Goal: Task Accomplishment & Management: Complete application form

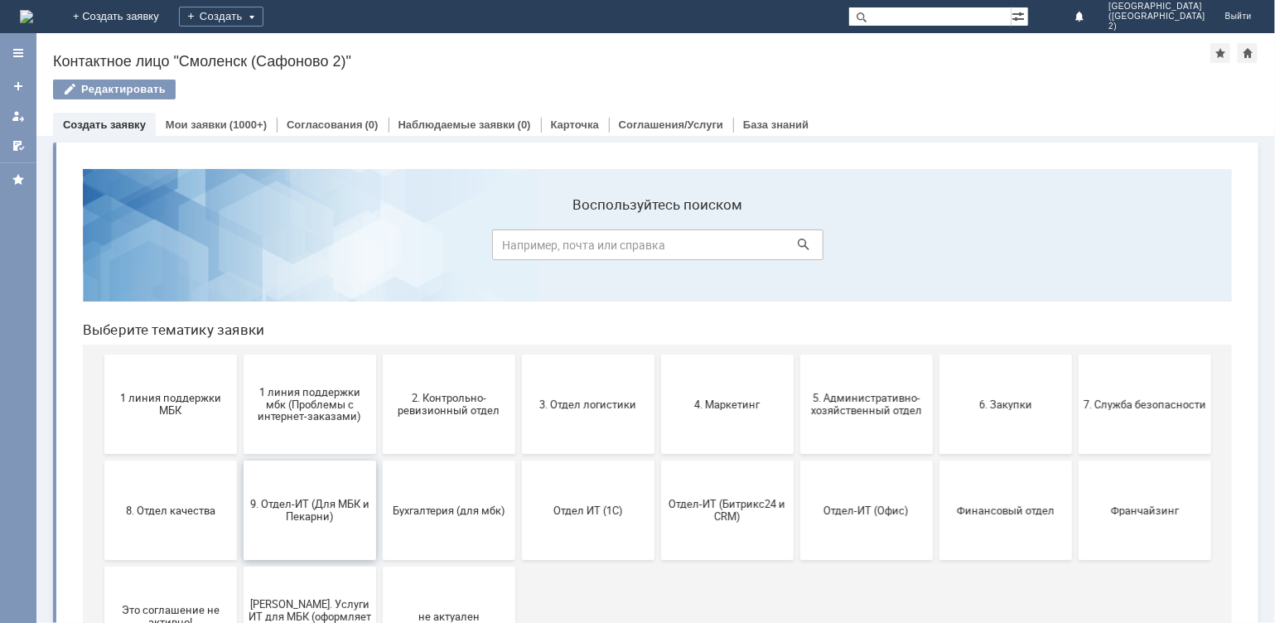
click at [299, 518] on span "9. Отдел-ИТ (Для МБК и Пекарни)" at bounding box center [309, 509] width 123 height 25
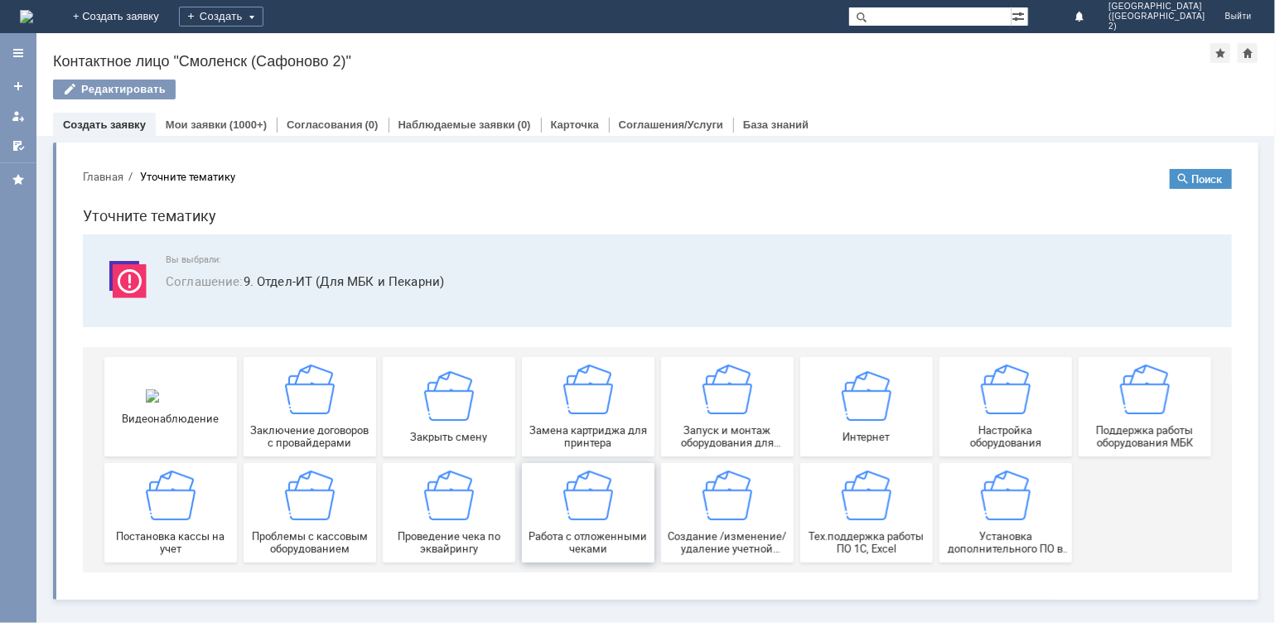
click at [601, 522] on div "Работа с отложенными чеками" at bounding box center [587, 512] width 123 height 84
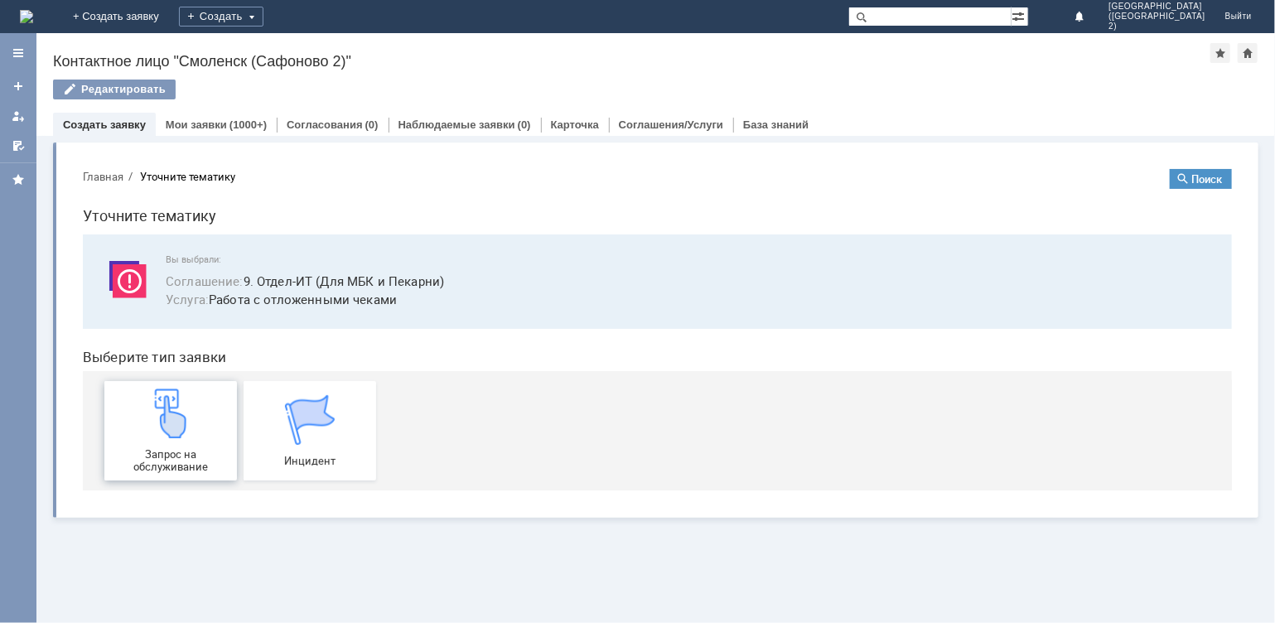
click at [200, 438] on div "Запрос на обслуживание" at bounding box center [169, 430] width 123 height 84
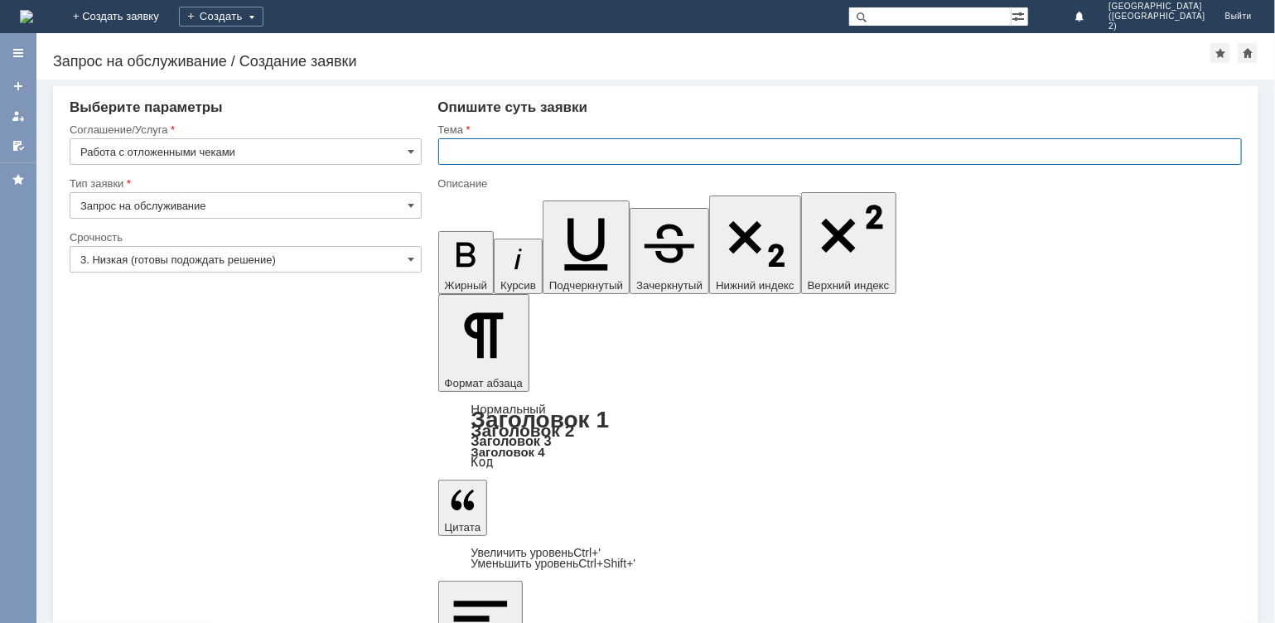
click at [456, 150] on input "text" at bounding box center [840, 151] width 804 height 27
type input "отмена чека"
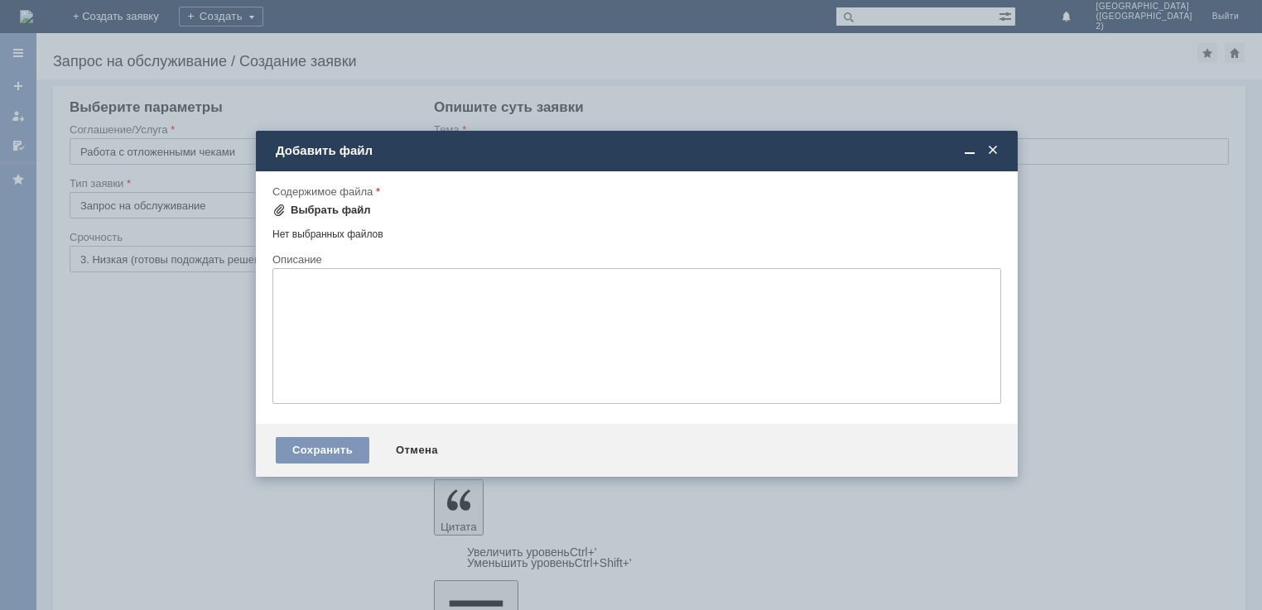
click at [316, 205] on div "Выбрать файл" at bounding box center [331, 210] width 80 height 13
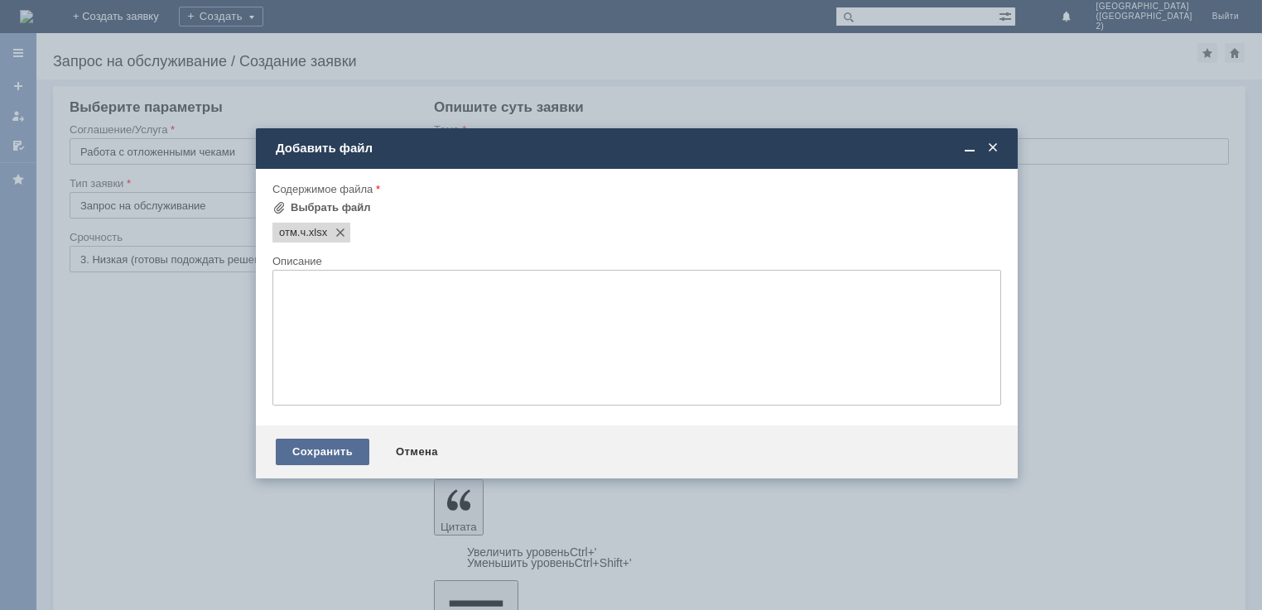
click at [335, 455] on div "Сохранить" at bounding box center [323, 452] width 94 height 27
